Goal: Task Accomplishment & Management: Use online tool/utility

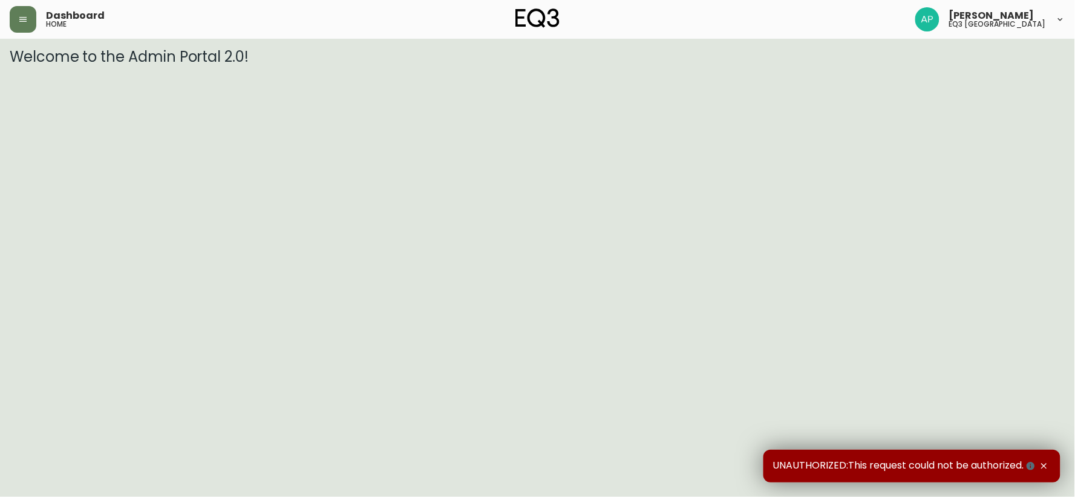
click at [1044, 461] on icon "button" at bounding box center [1044, 466] width 10 height 10
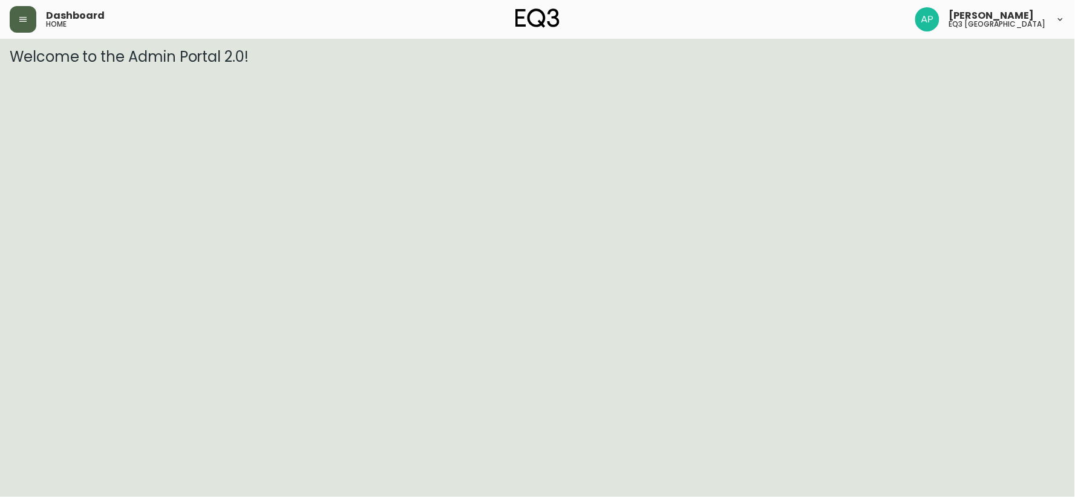
click at [16, 11] on button "button" at bounding box center [23, 19] width 27 height 27
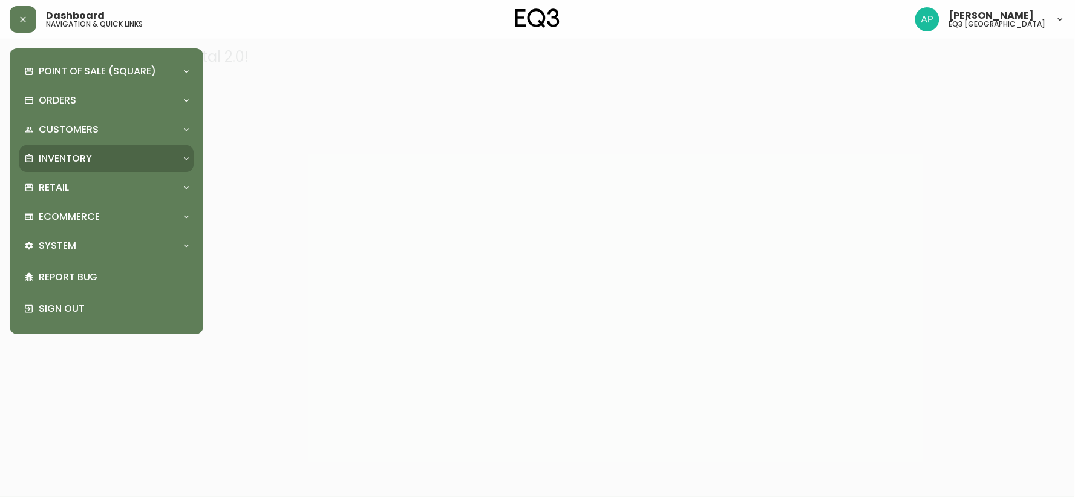
click at [110, 161] on div "Inventory" at bounding box center [100, 158] width 152 height 13
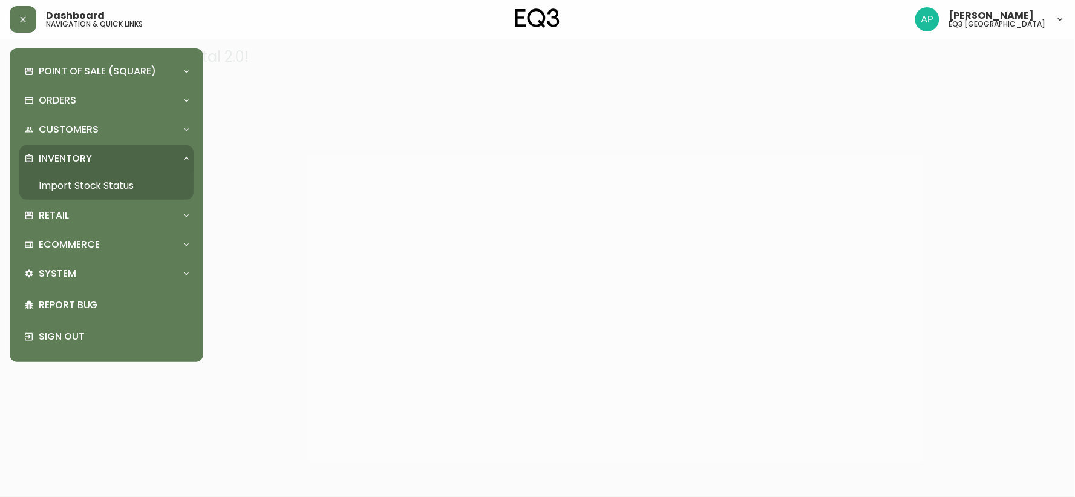
click at [122, 179] on link "Import Stock Status" at bounding box center [106, 186] width 174 height 28
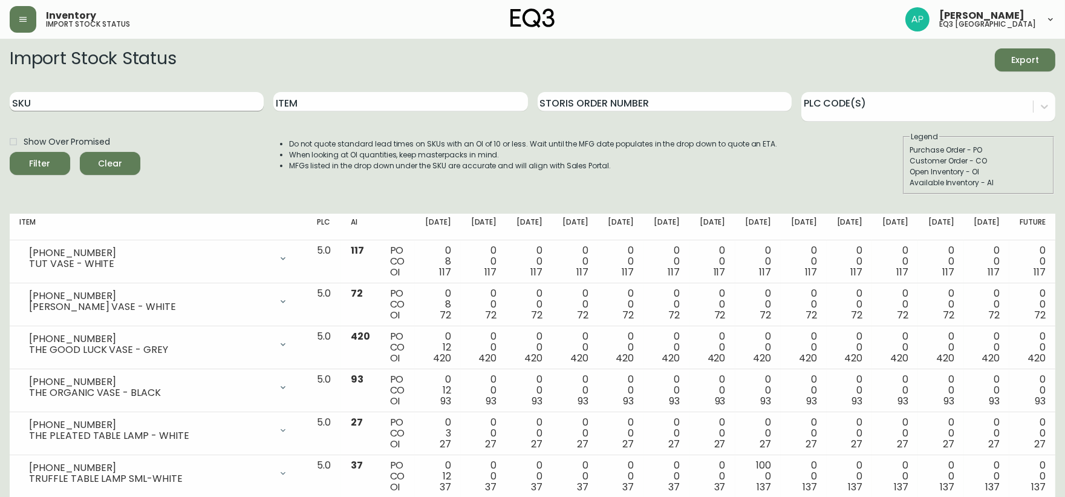
click at [202, 105] on input "SKU" at bounding box center [137, 101] width 254 height 19
paste input "[PHONE_NUMBER]"
type input "[PHONE_NUMBER]"
click at [10, 152] on button "Filter" at bounding box center [40, 163] width 60 height 23
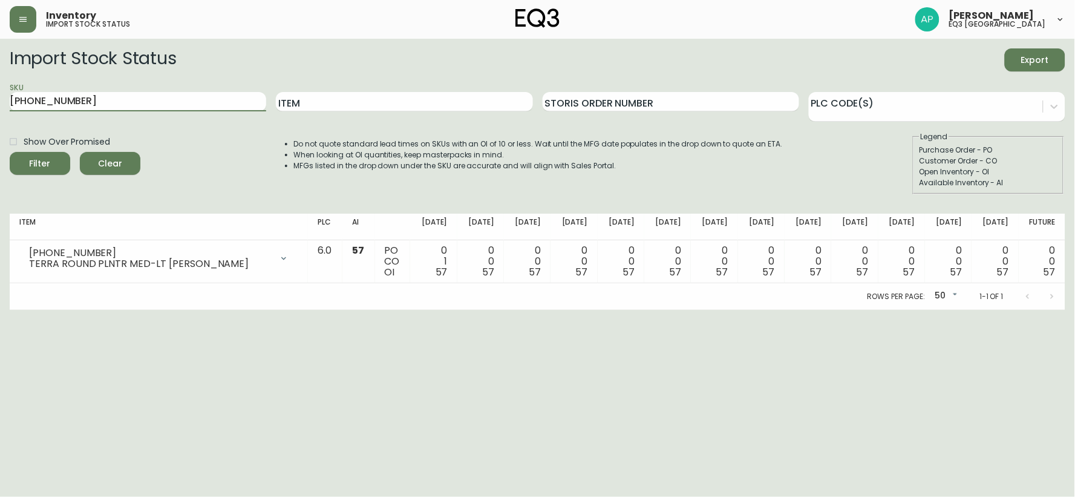
drag, startPoint x: 201, startPoint y: 117, endPoint x: 194, endPoint y: 116, distance: 8.1
click at [196, 116] on div "SKU [PHONE_NUMBER]" at bounding box center [138, 101] width 257 height 39
drag, startPoint x: 172, startPoint y: 106, endPoint x: 7, endPoint y: 104, distance: 165.8
click at [7, 104] on main "Import Stock Status Export SKU [PHONE_NUMBER] Item Storis Order Number PLC Code…" at bounding box center [537, 174] width 1075 height 271
click at [533, 27] on link at bounding box center [537, 19] width 45 height 22
